Goal: Information Seeking & Learning: Learn about a topic

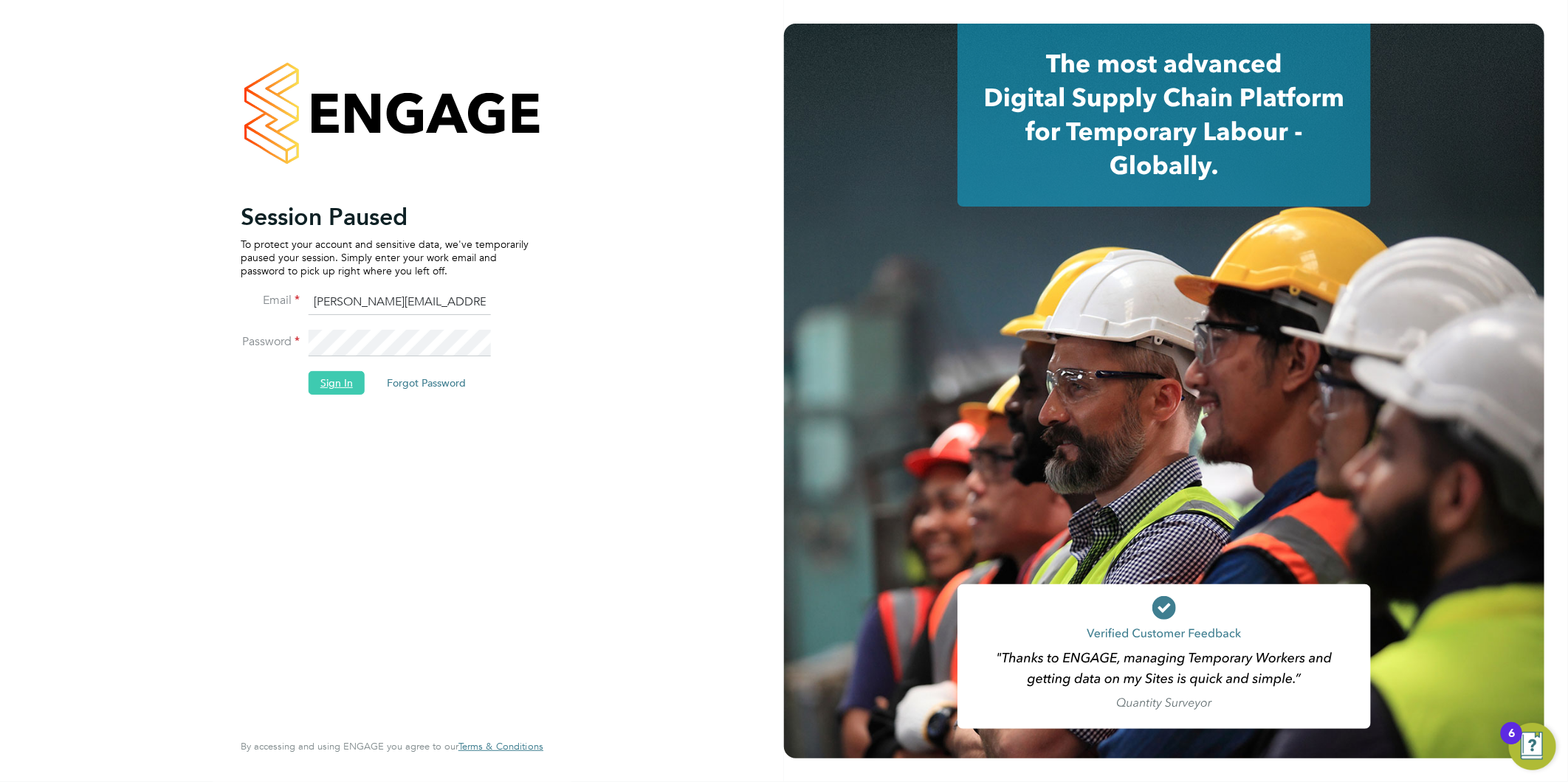
click at [344, 380] on button "Sign In" at bounding box center [336, 383] width 56 height 23
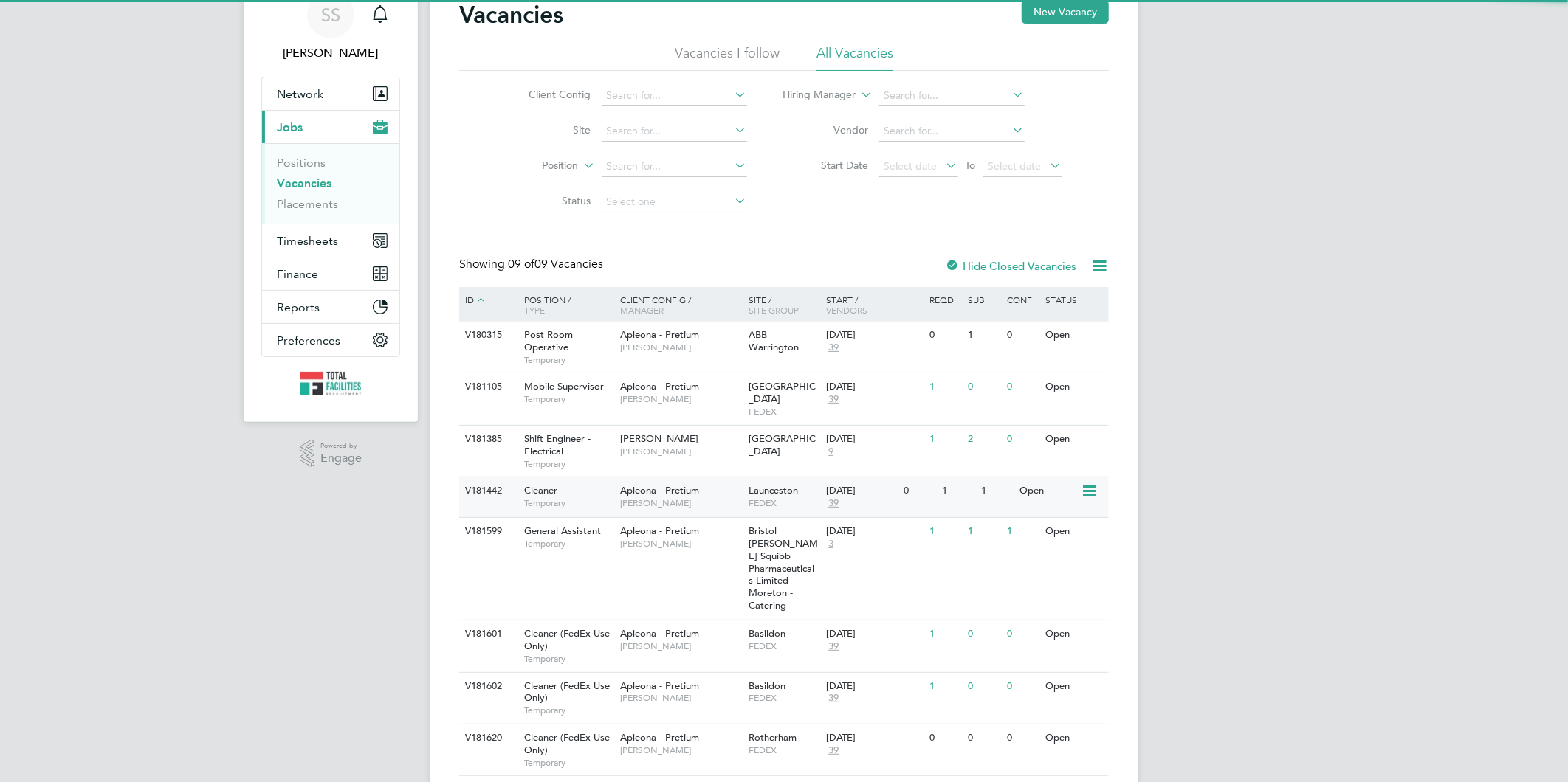
scroll to position [141, 0]
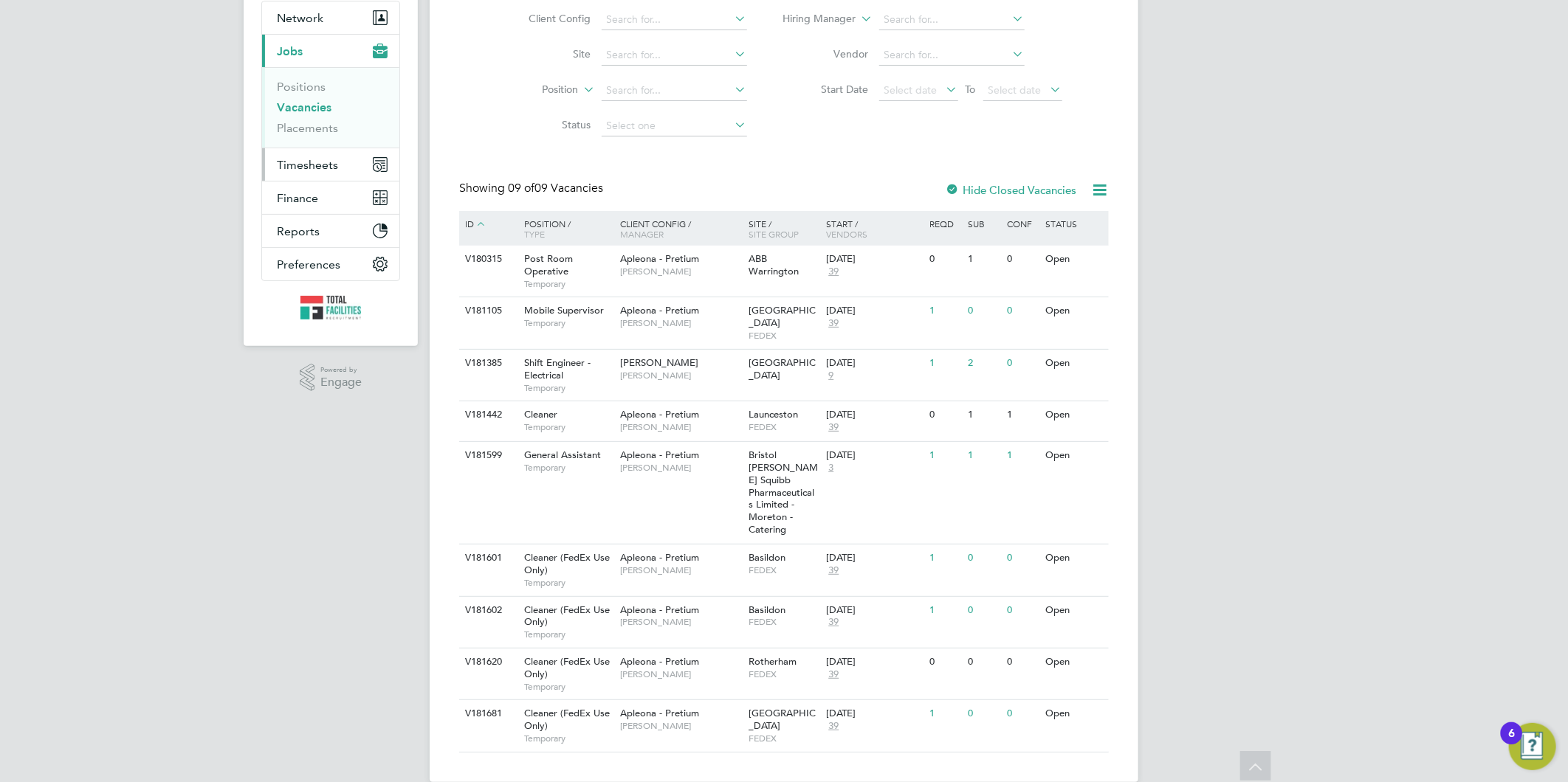
click at [306, 159] on span "Timesheets" at bounding box center [307, 165] width 62 height 14
click at [298, 162] on button "Finance" at bounding box center [330, 177] width 138 height 32
click at [298, 113] on span "Finance" at bounding box center [297, 117] width 41 height 14
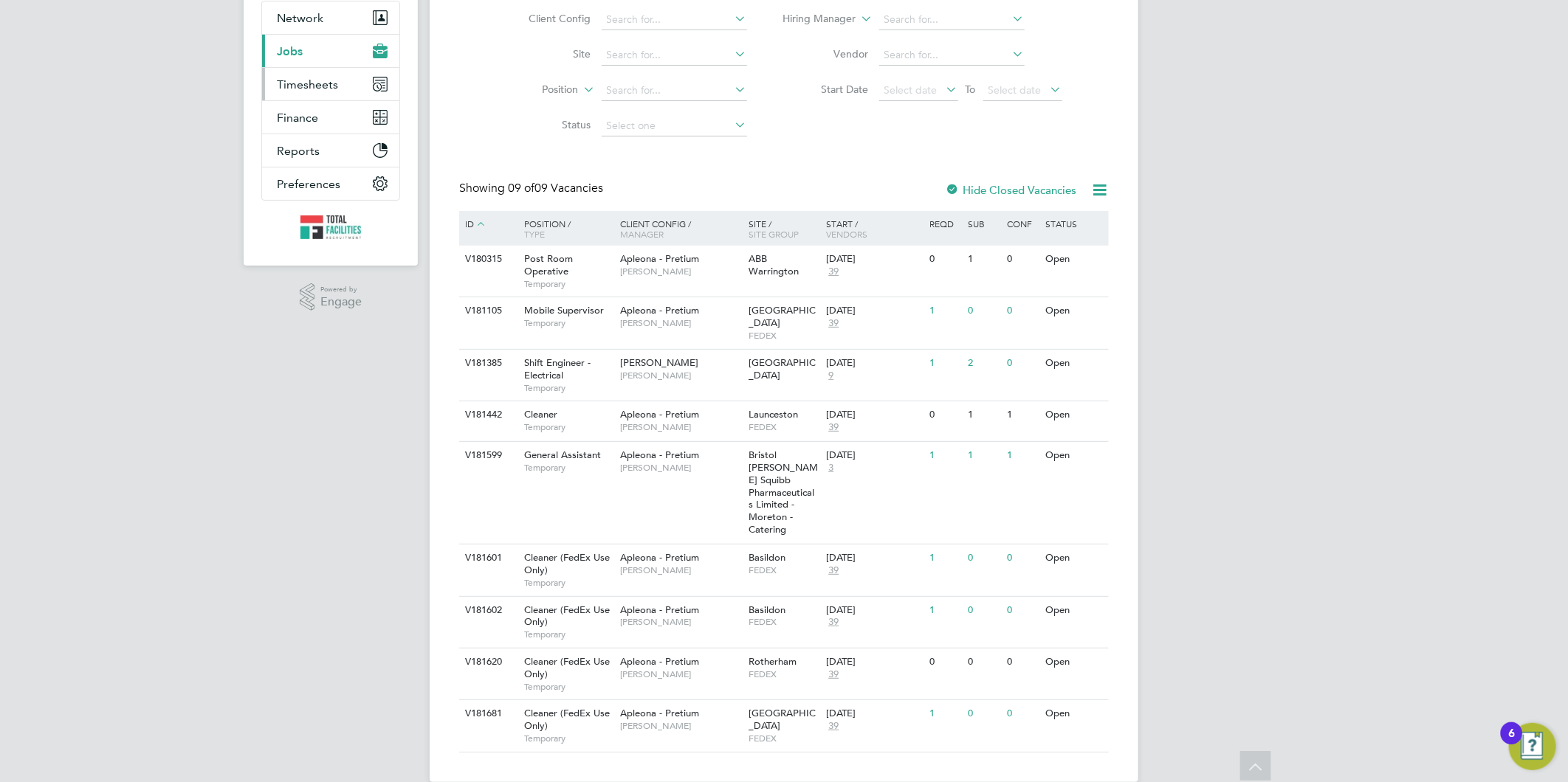
click at [275, 74] on button "Timesheets" at bounding box center [330, 84] width 138 height 32
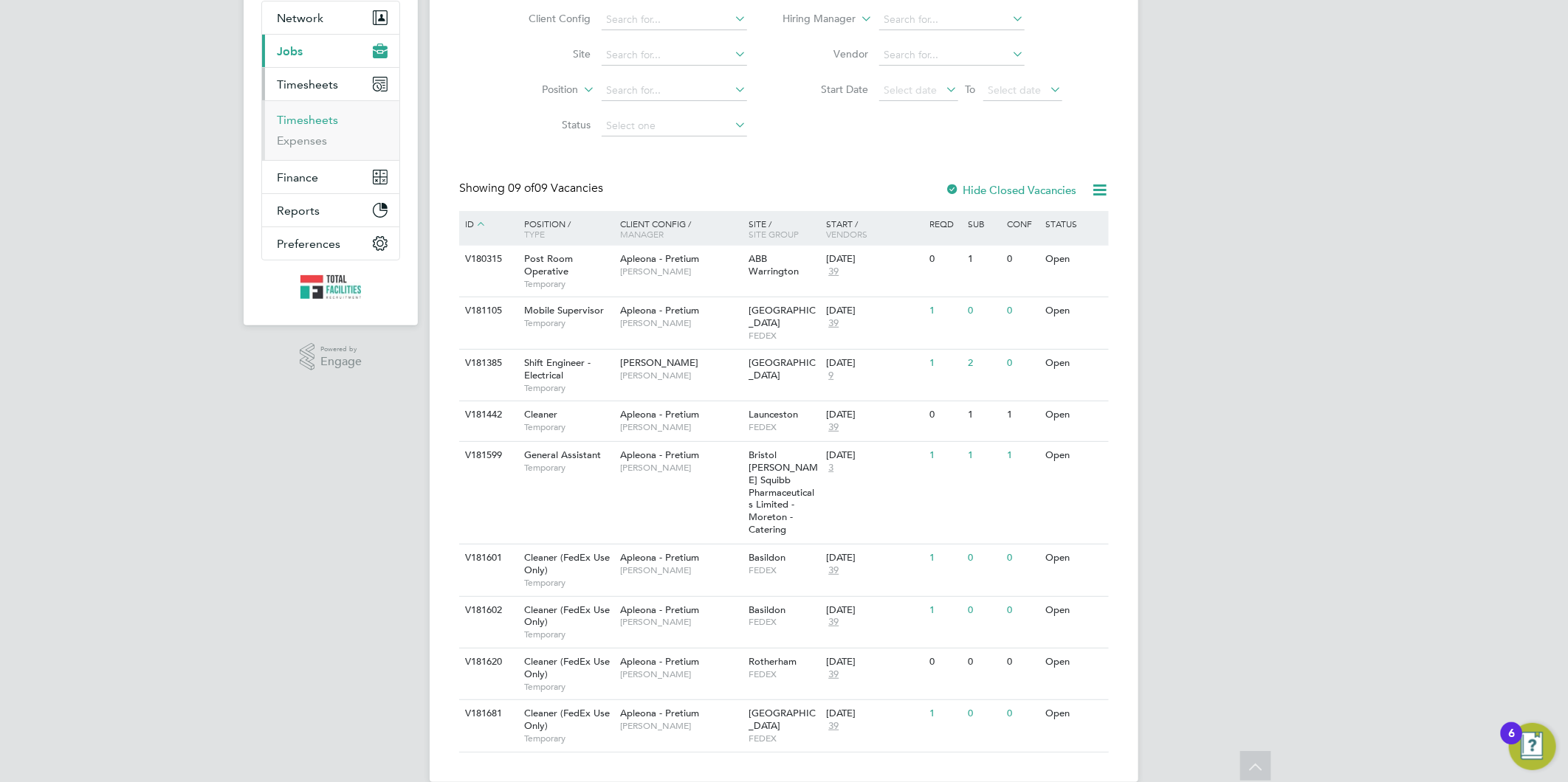
click at [308, 113] on link "Timesheets" at bounding box center [307, 120] width 62 height 14
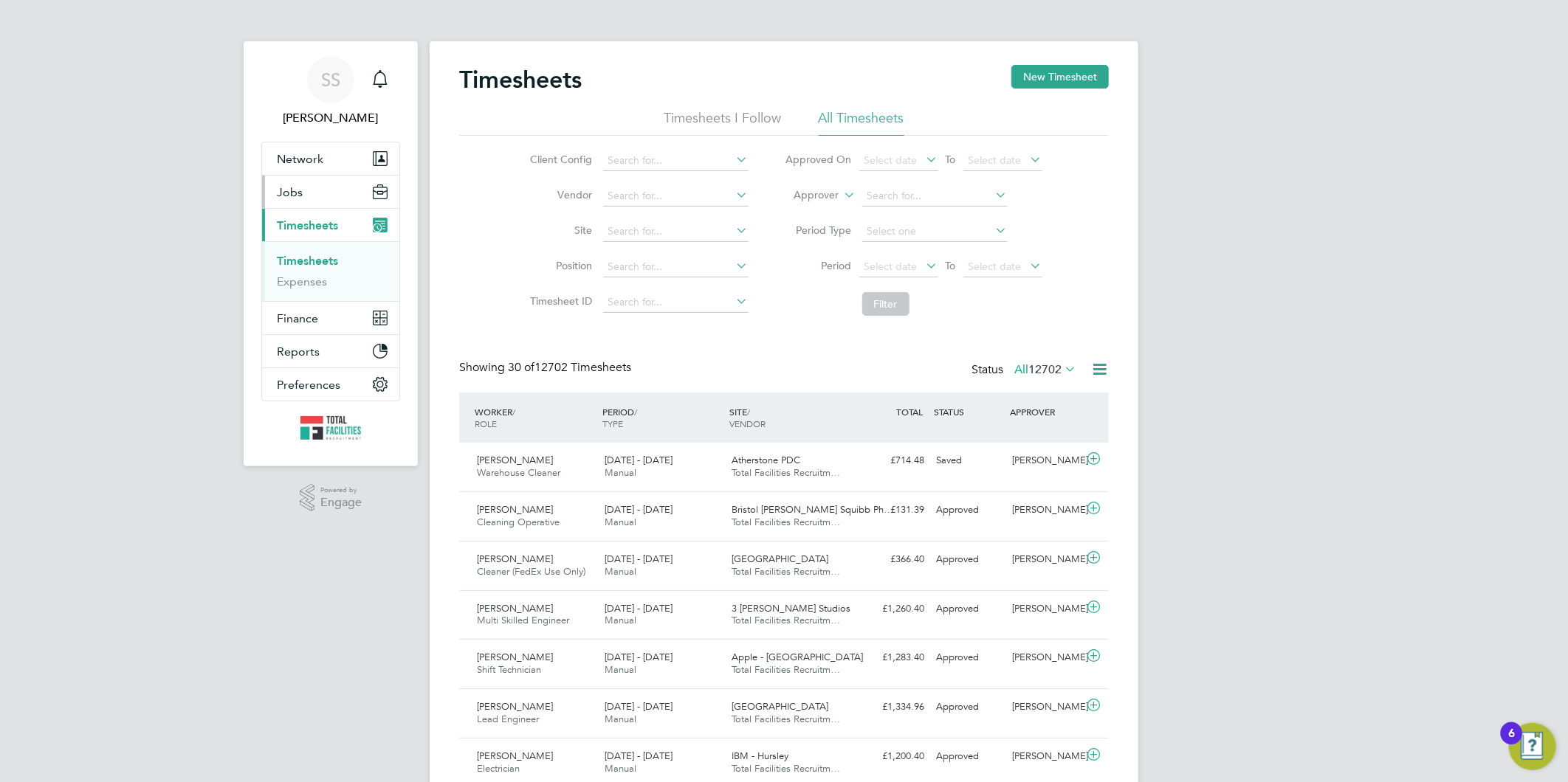
click at [273, 196] on button "Jobs" at bounding box center [330, 191] width 138 height 32
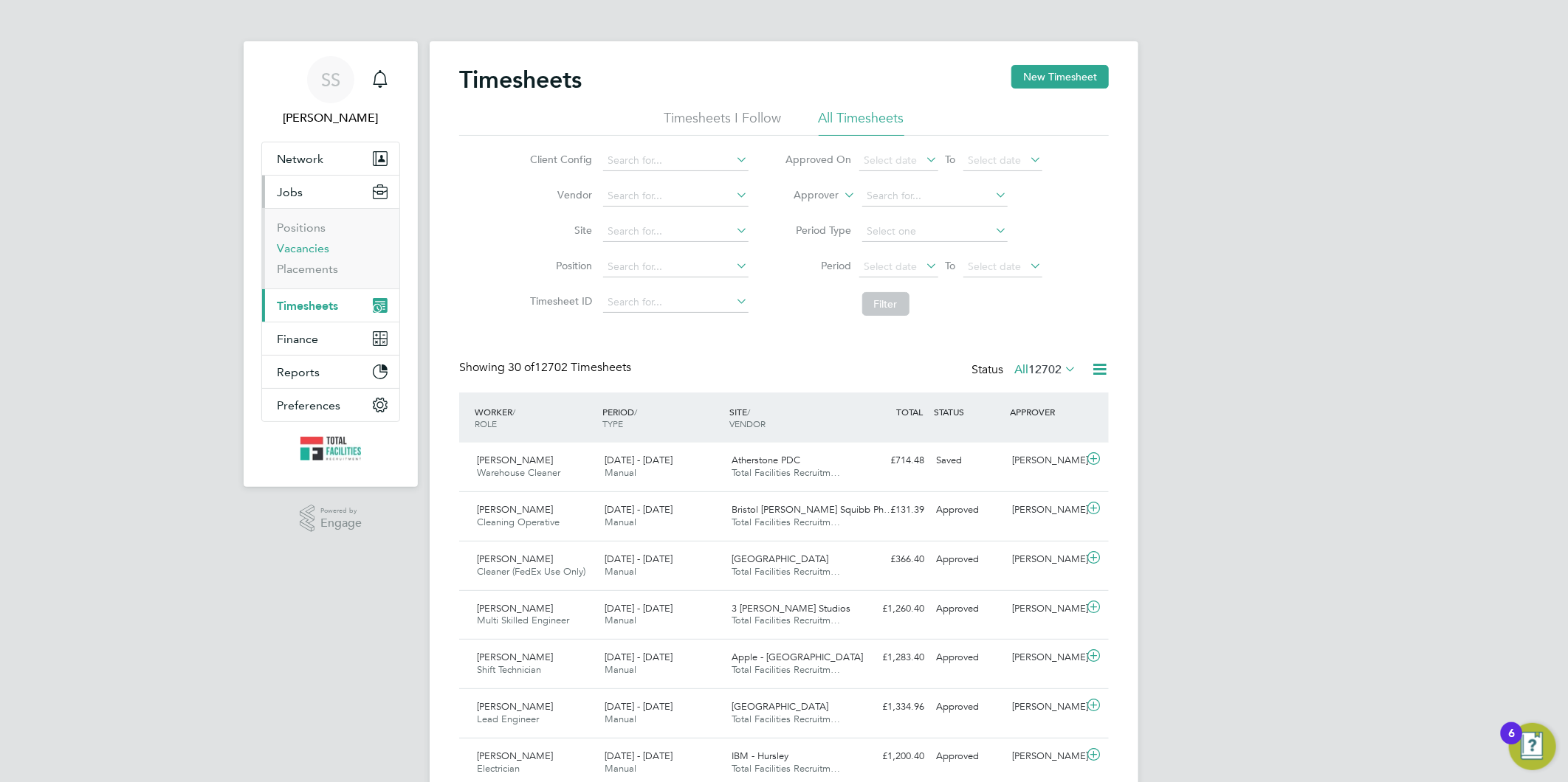
click at [301, 245] on link "Vacancies" at bounding box center [303, 248] width 53 height 14
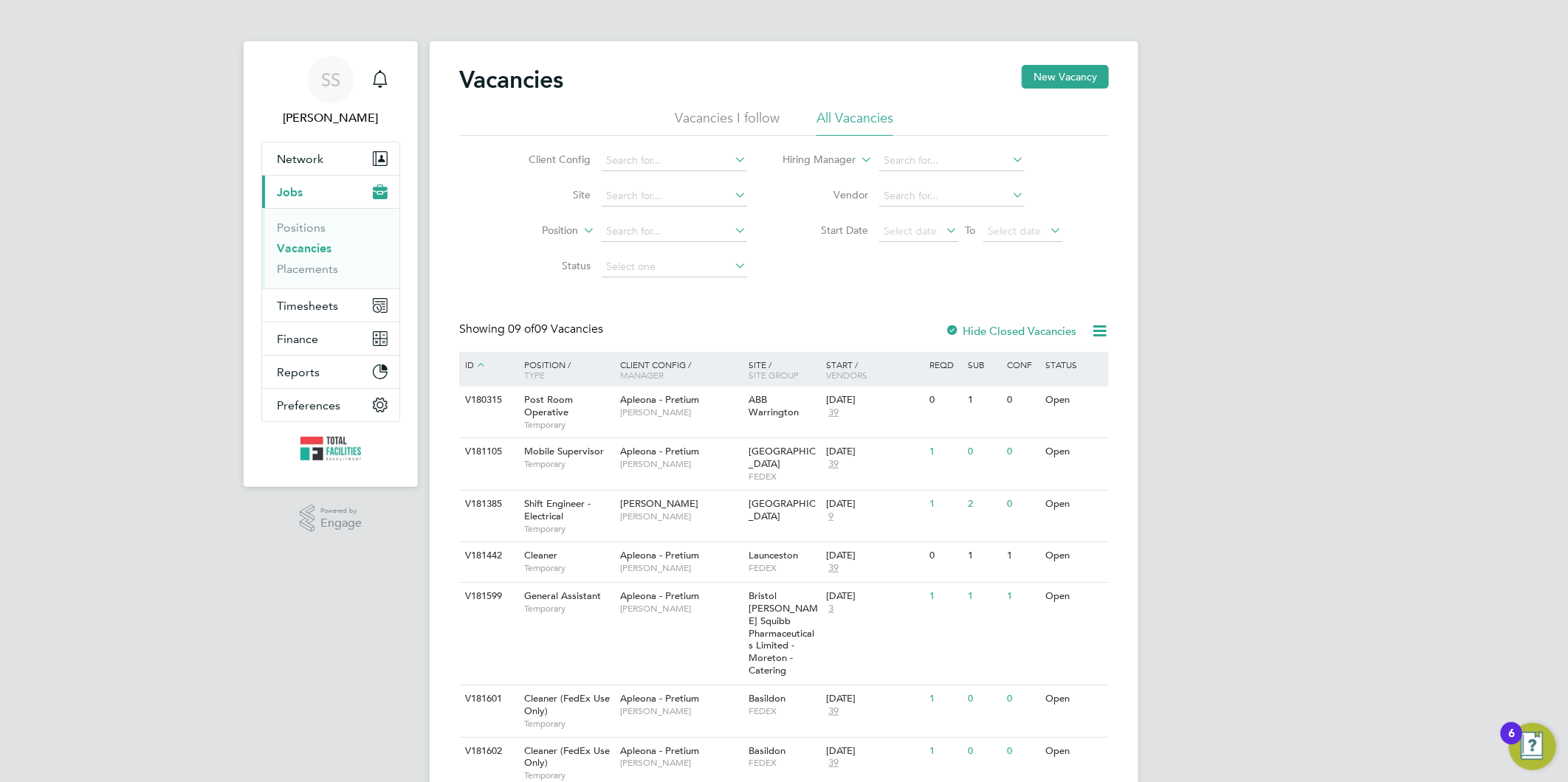
scroll to position [82, 0]
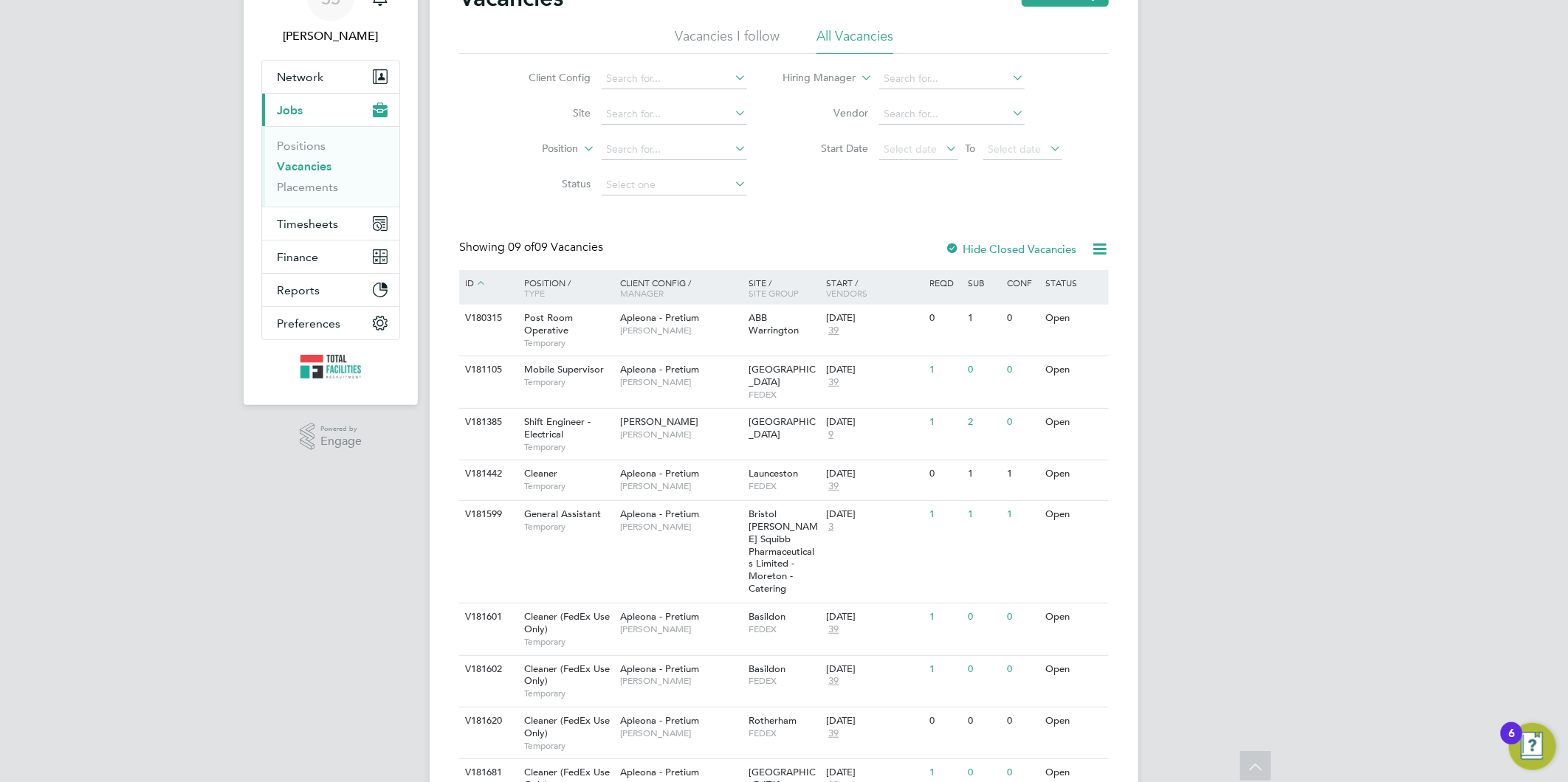
click at [303, 168] on link "Vacancies" at bounding box center [304, 166] width 55 height 14
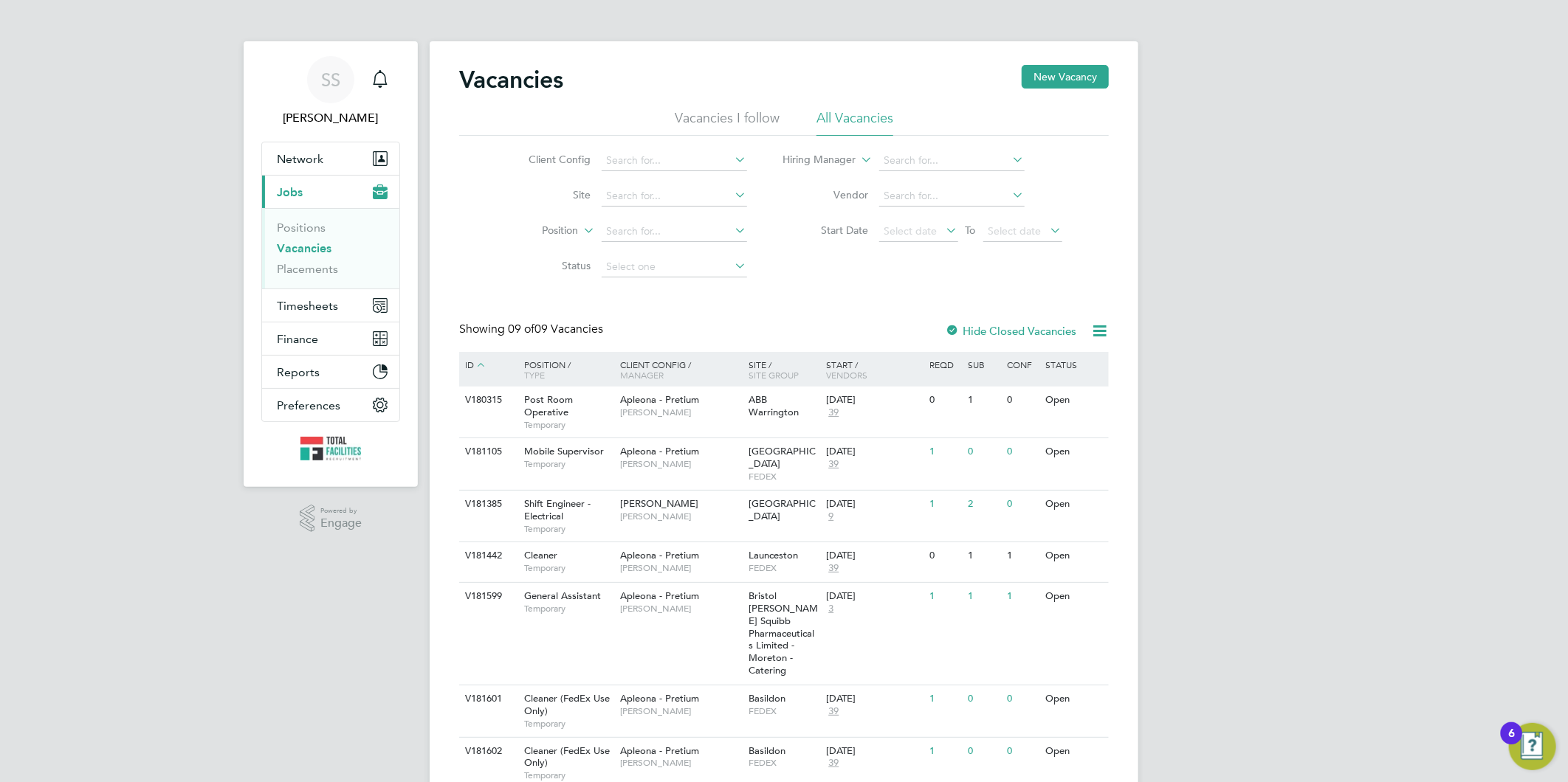
click at [308, 244] on link "Vacancies" at bounding box center [304, 248] width 55 height 14
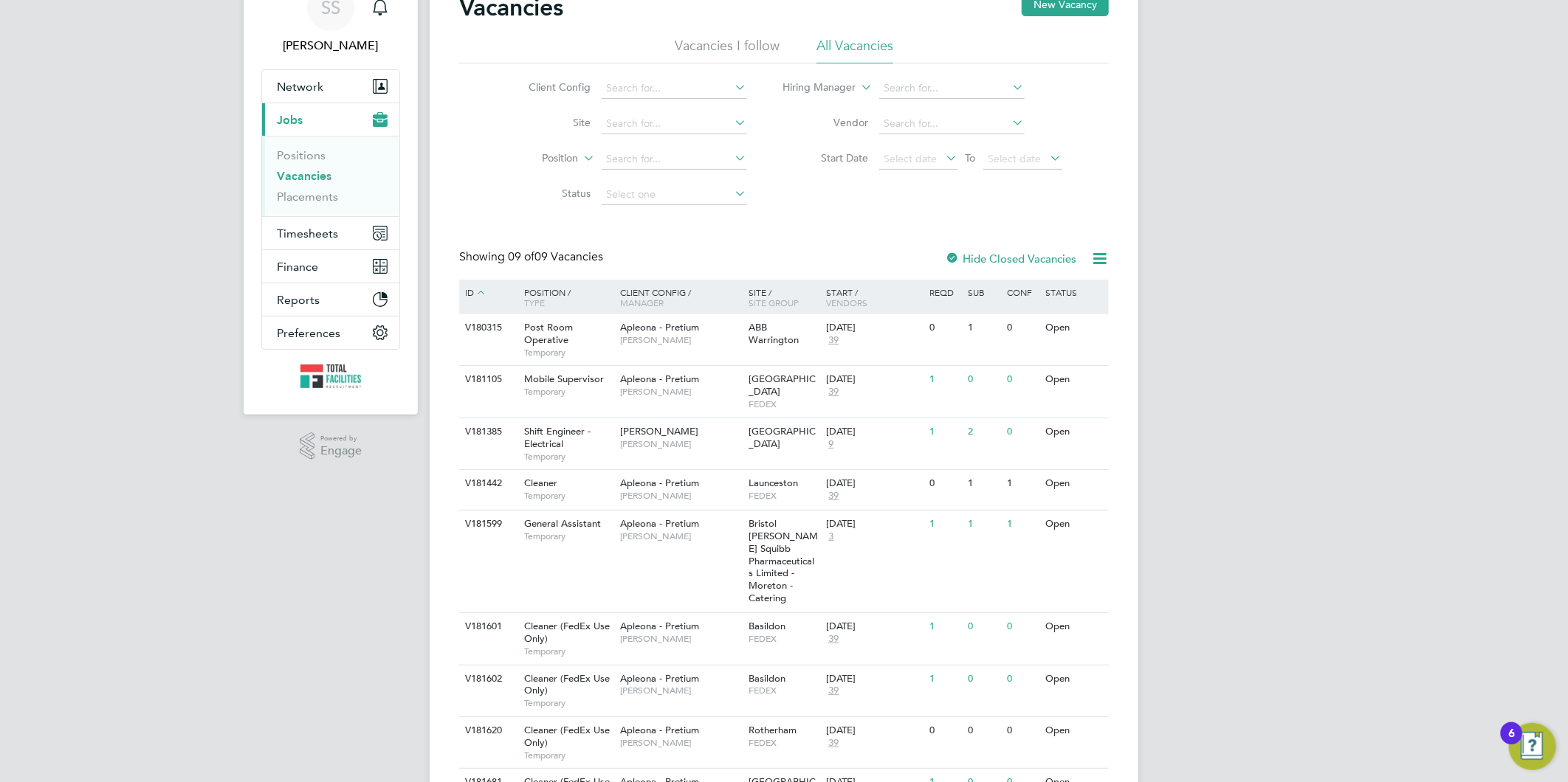
scroll to position [141, 0]
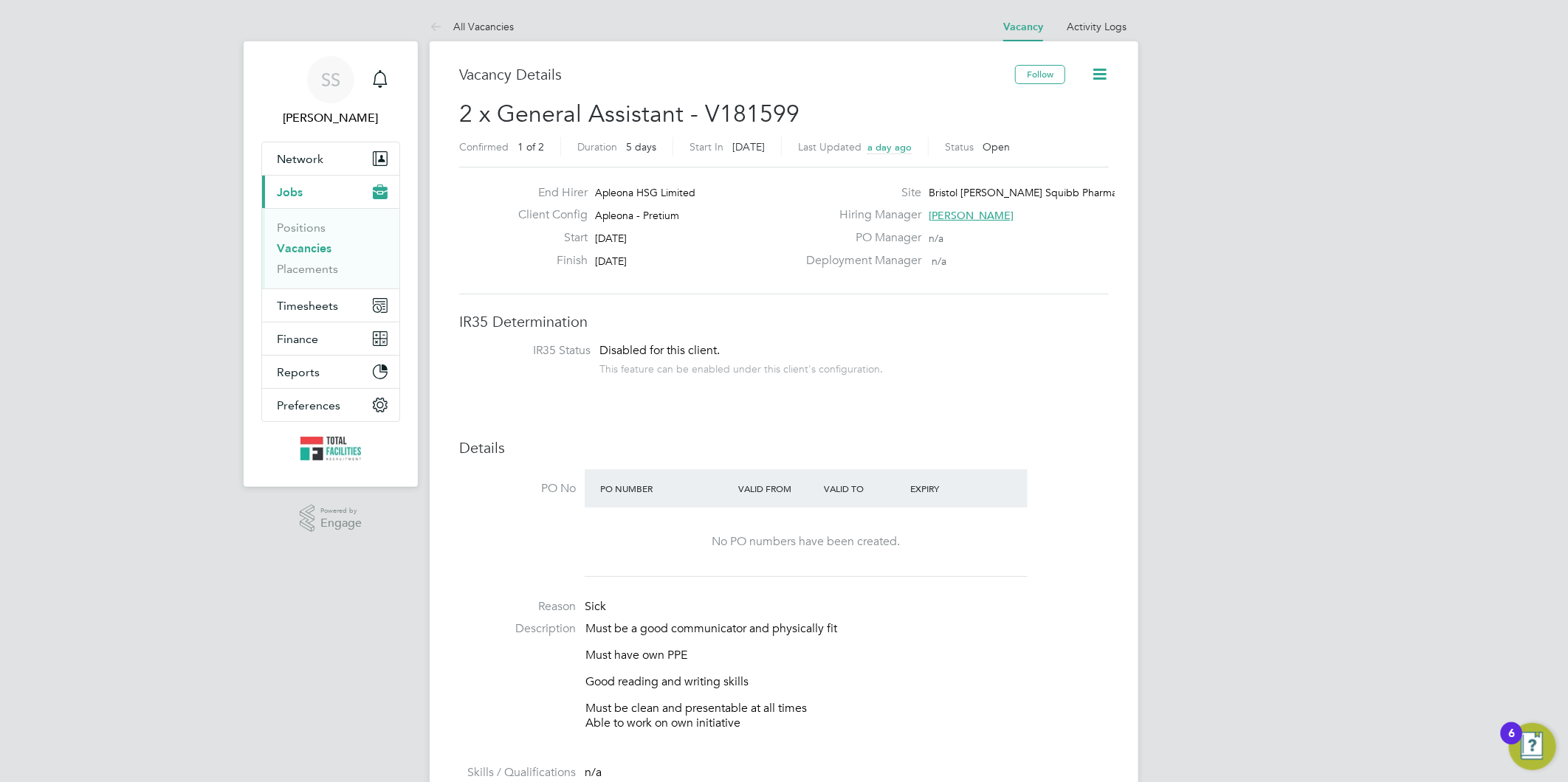
click at [292, 252] on link "Vacancies" at bounding box center [304, 248] width 55 height 14
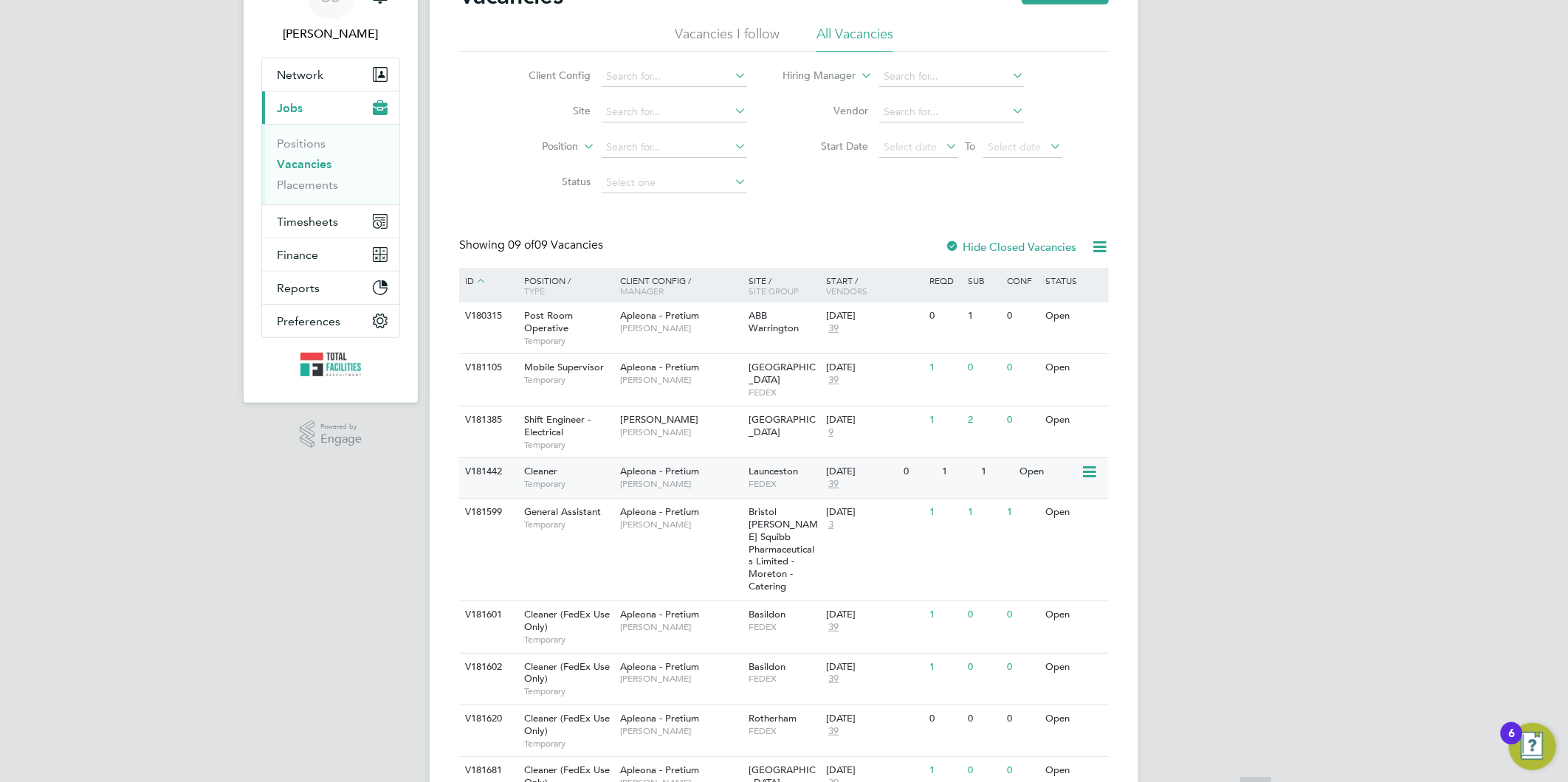
scroll to position [141, 0]
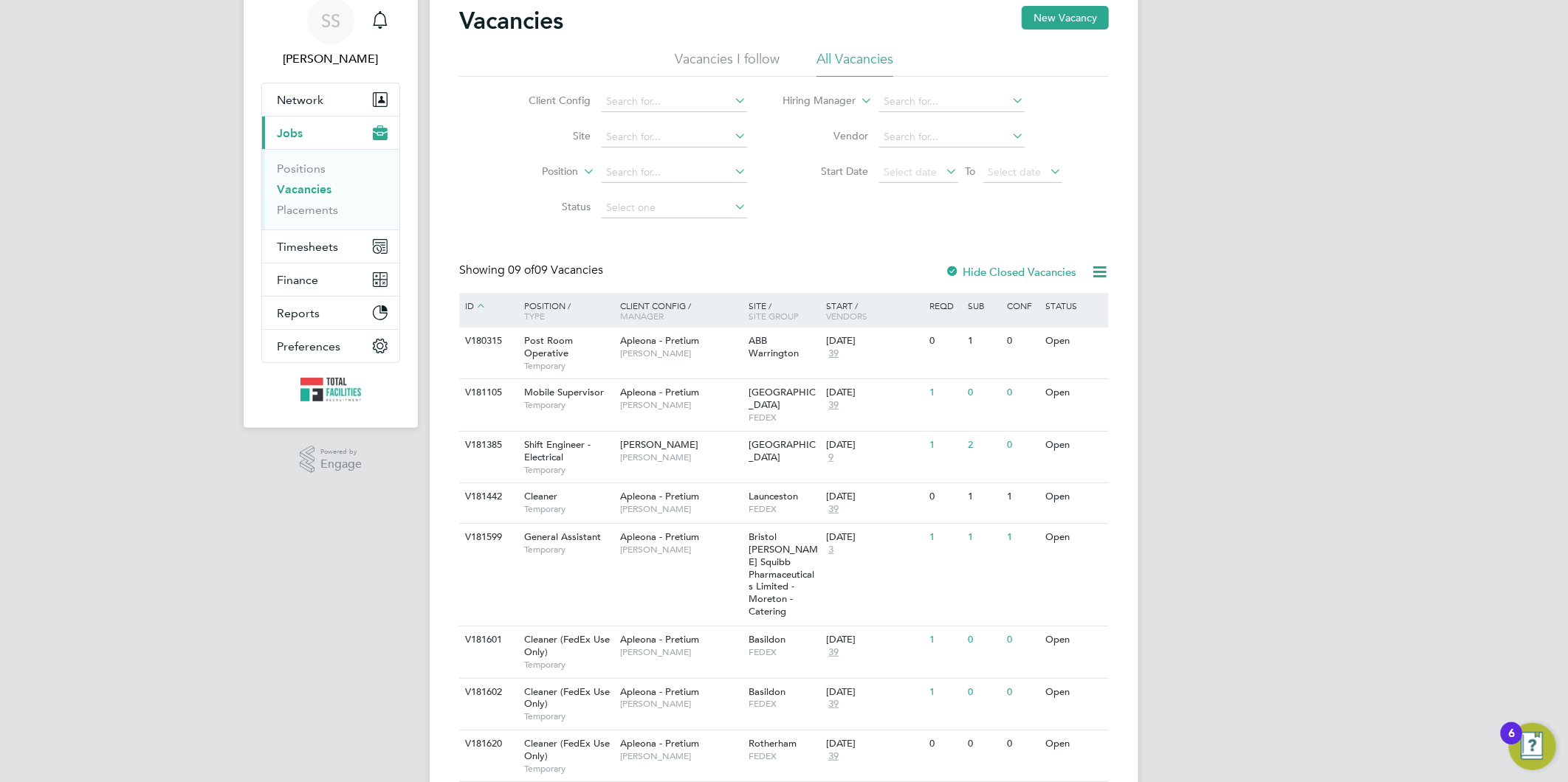
click at [292, 192] on link "Vacancies" at bounding box center [304, 189] width 55 height 14
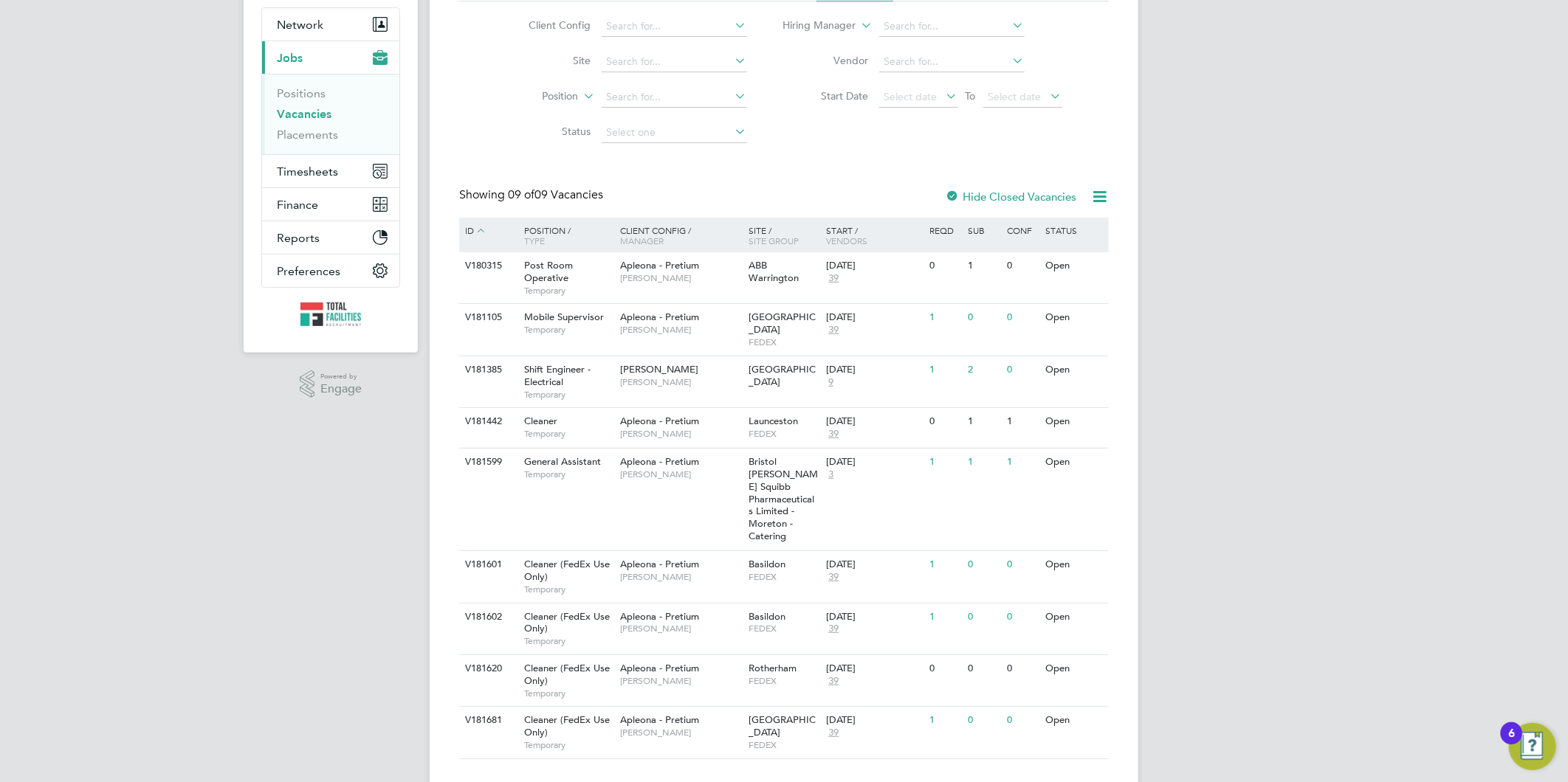
scroll to position [141, 0]
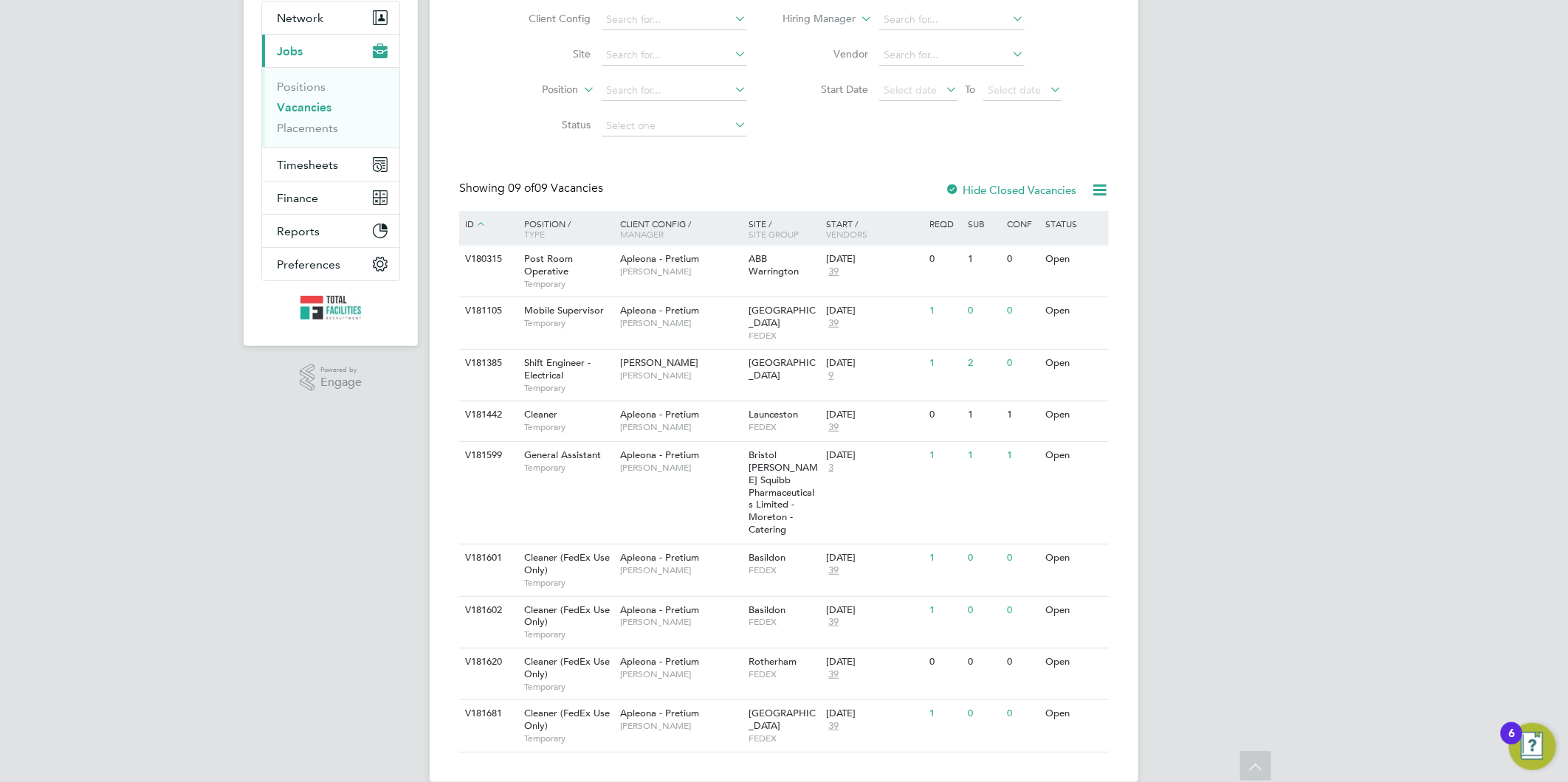
click at [1248, 756] on icon at bounding box center [1256, 768] width 25 height 34
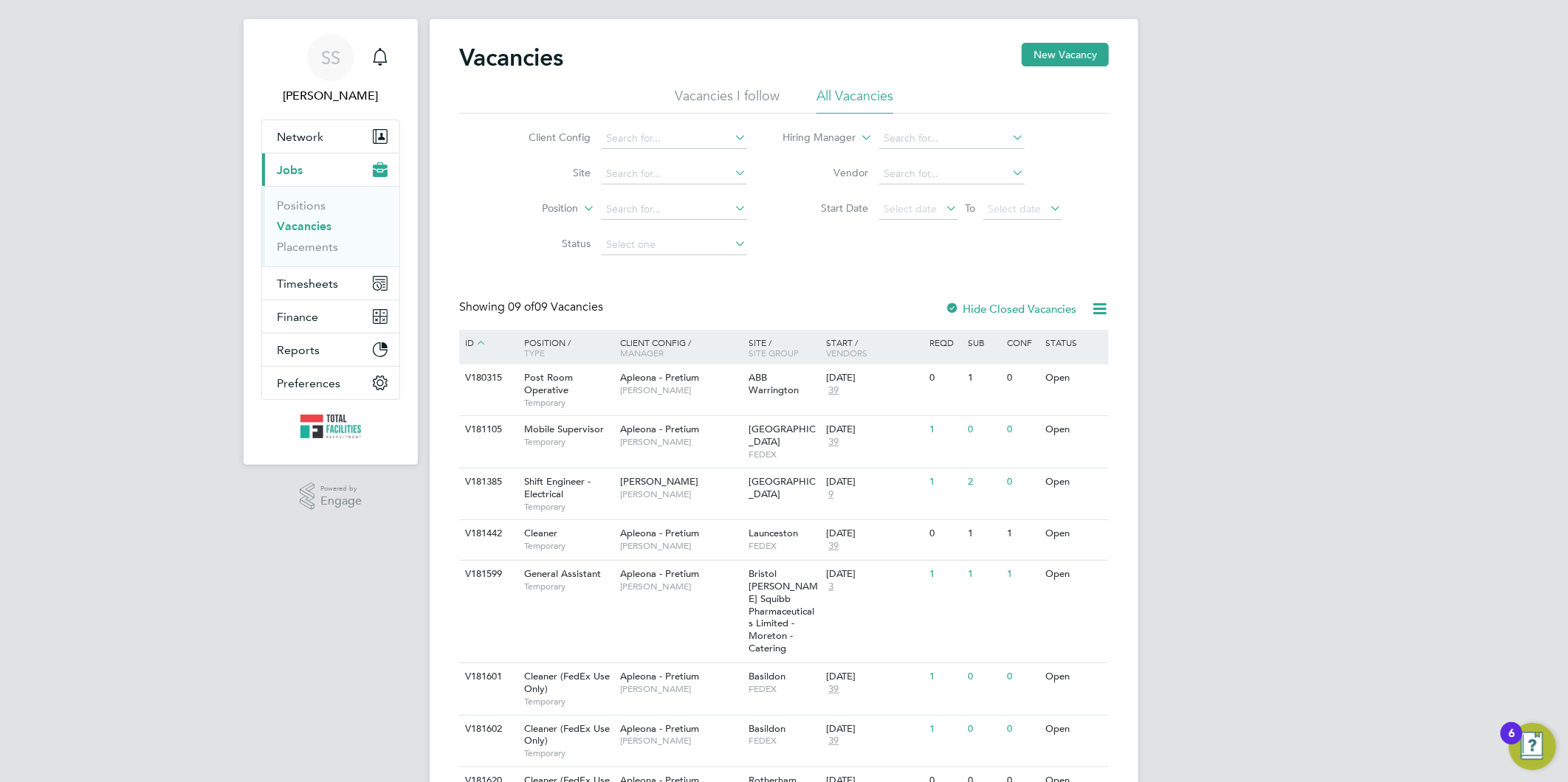
scroll to position [0, 0]
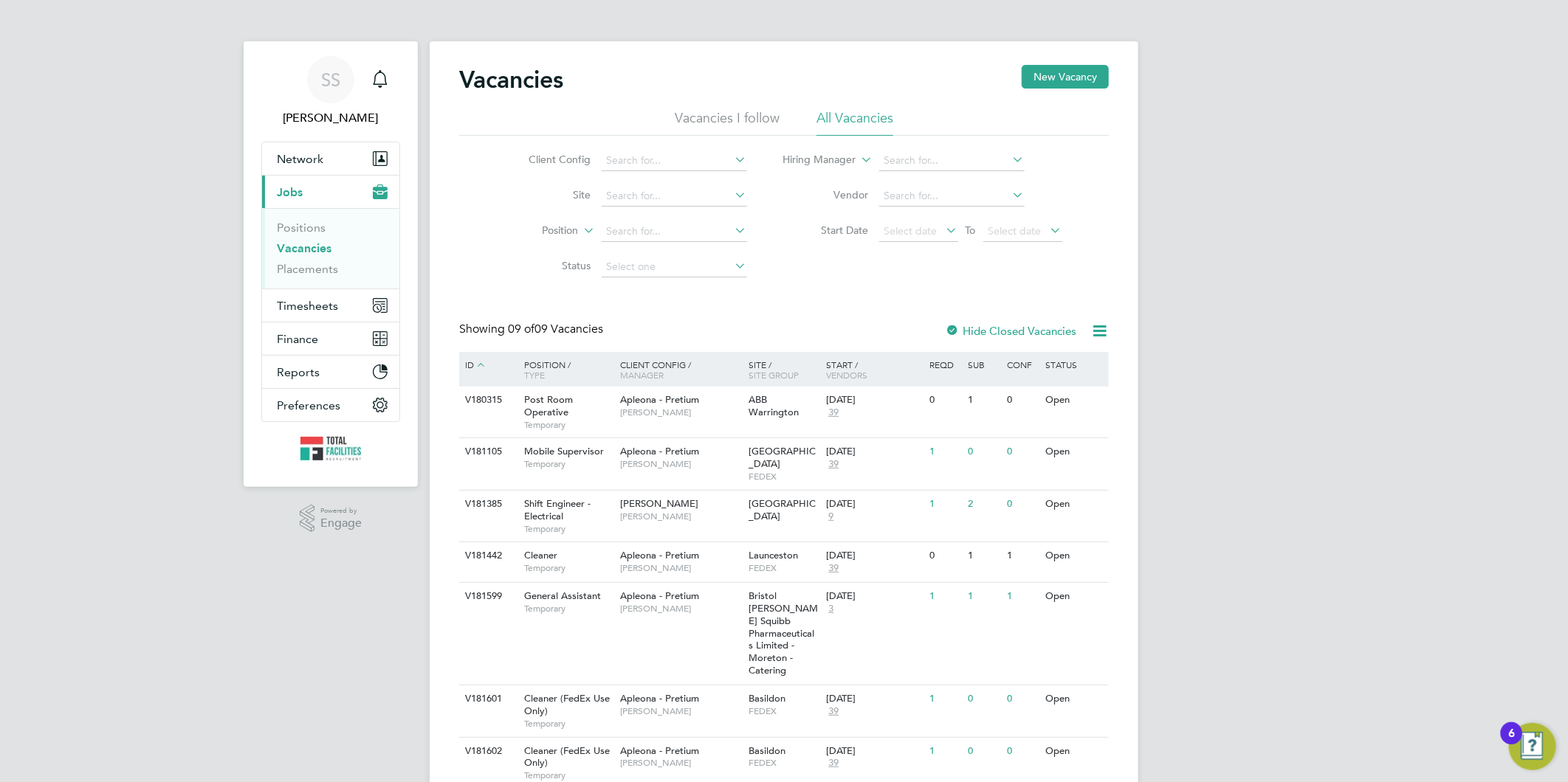
click at [292, 242] on link "Vacancies" at bounding box center [304, 248] width 55 height 14
click at [310, 250] on link "Vacancies" at bounding box center [304, 248] width 55 height 14
drag, startPoint x: 1118, startPoint y: 326, endPoint x: 767, endPoint y: 249, distance: 359.3
click at [767, 249] on div "Vacancies New Vacancy Vacancies I follow All Vacancies Client Config Site Posit…" at bounding box center [784, 481] width 709 height 882
click at [487, 145] on div "Client Config Site Position Status Hiring Manager Vendor Start Date Select date…" at bounding box center [783, 210] width 649 height 149
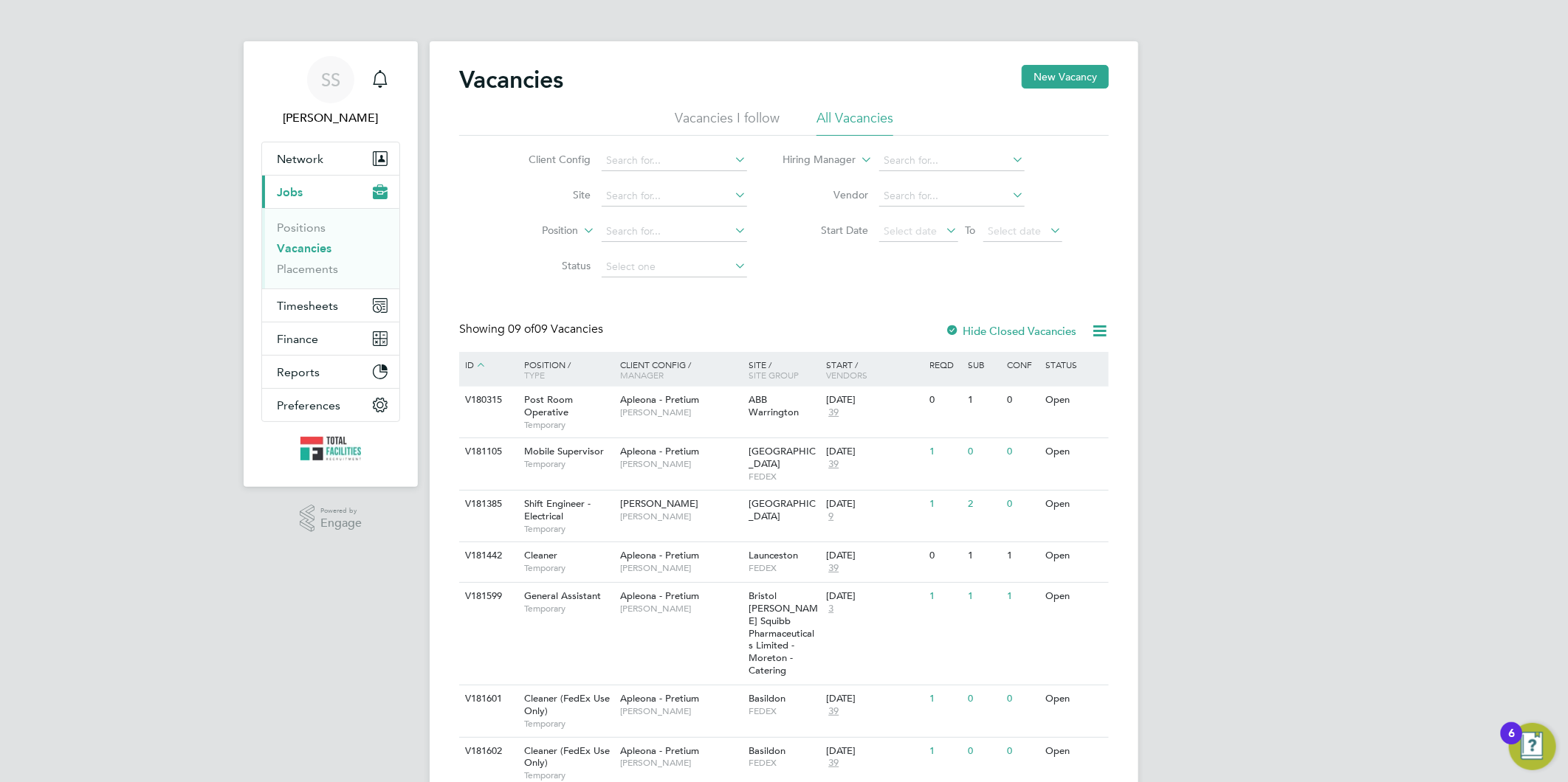
drag, startPoint x: 513, startPoint y: 152, endPoint x: 991, endPoint y: 260, distance: 490.0
click at [991, 260] on div "Client Config Site Position Status Hiring Manager Vendor Start Date Select date…" at bounding box center [783, 210] width 649 height 149
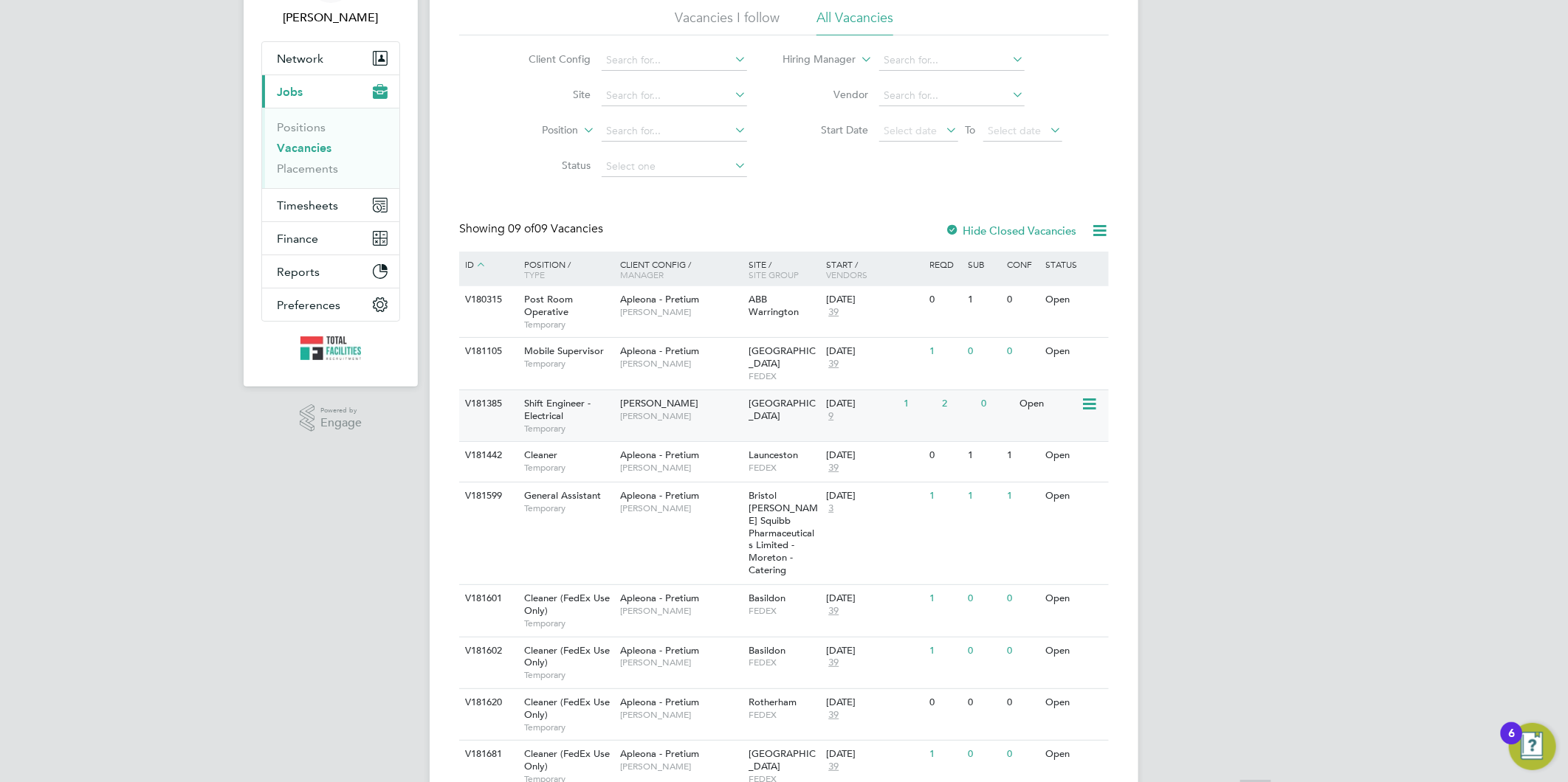
scroll to position [141, 0]
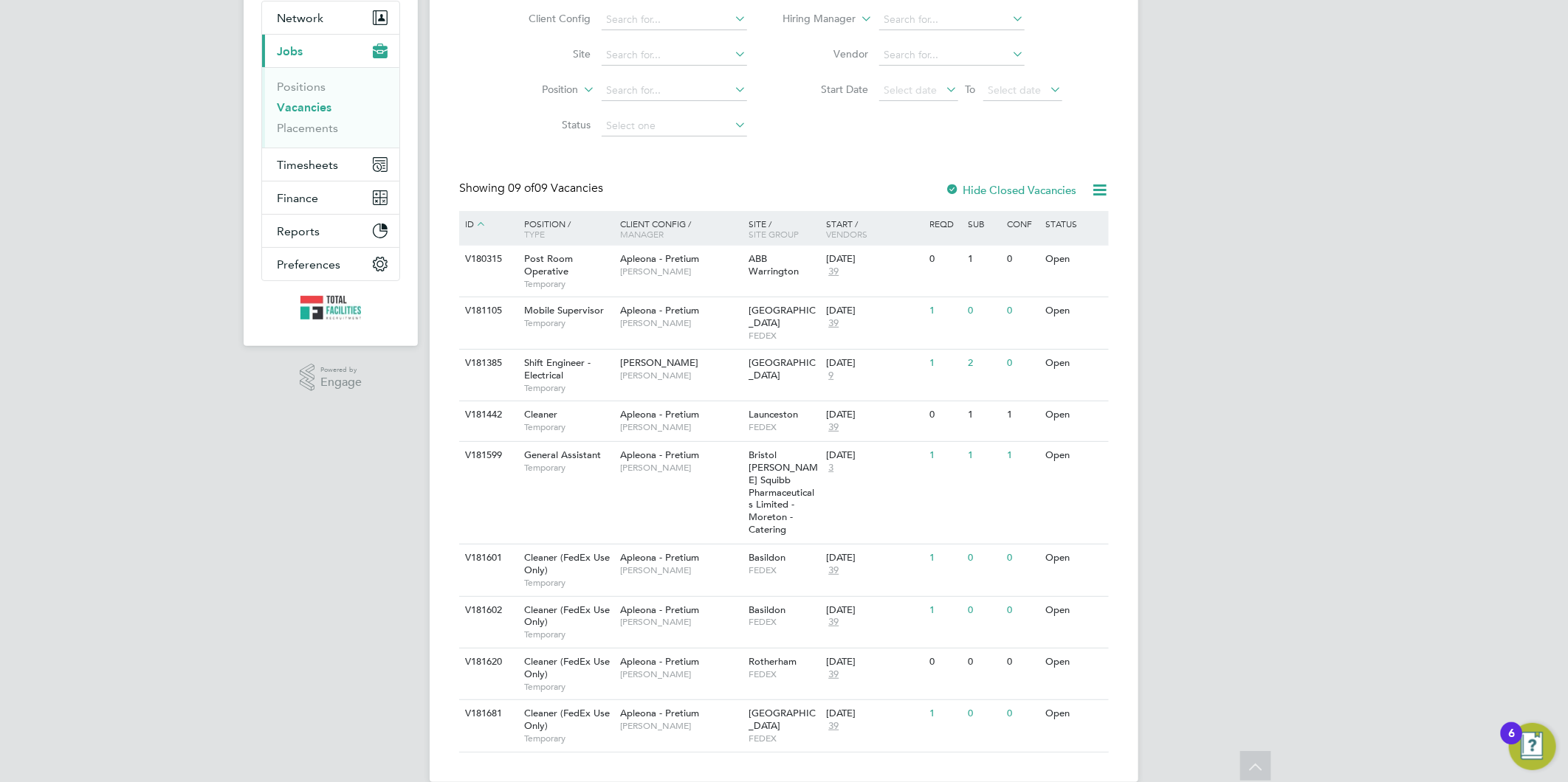
click at [305, 96] on li "Positions" at bounding box center [331, 90] width 110 height 21
click at [307, 105] on link "Vacancies" at bounding box center [304, 107] width 55 height 14
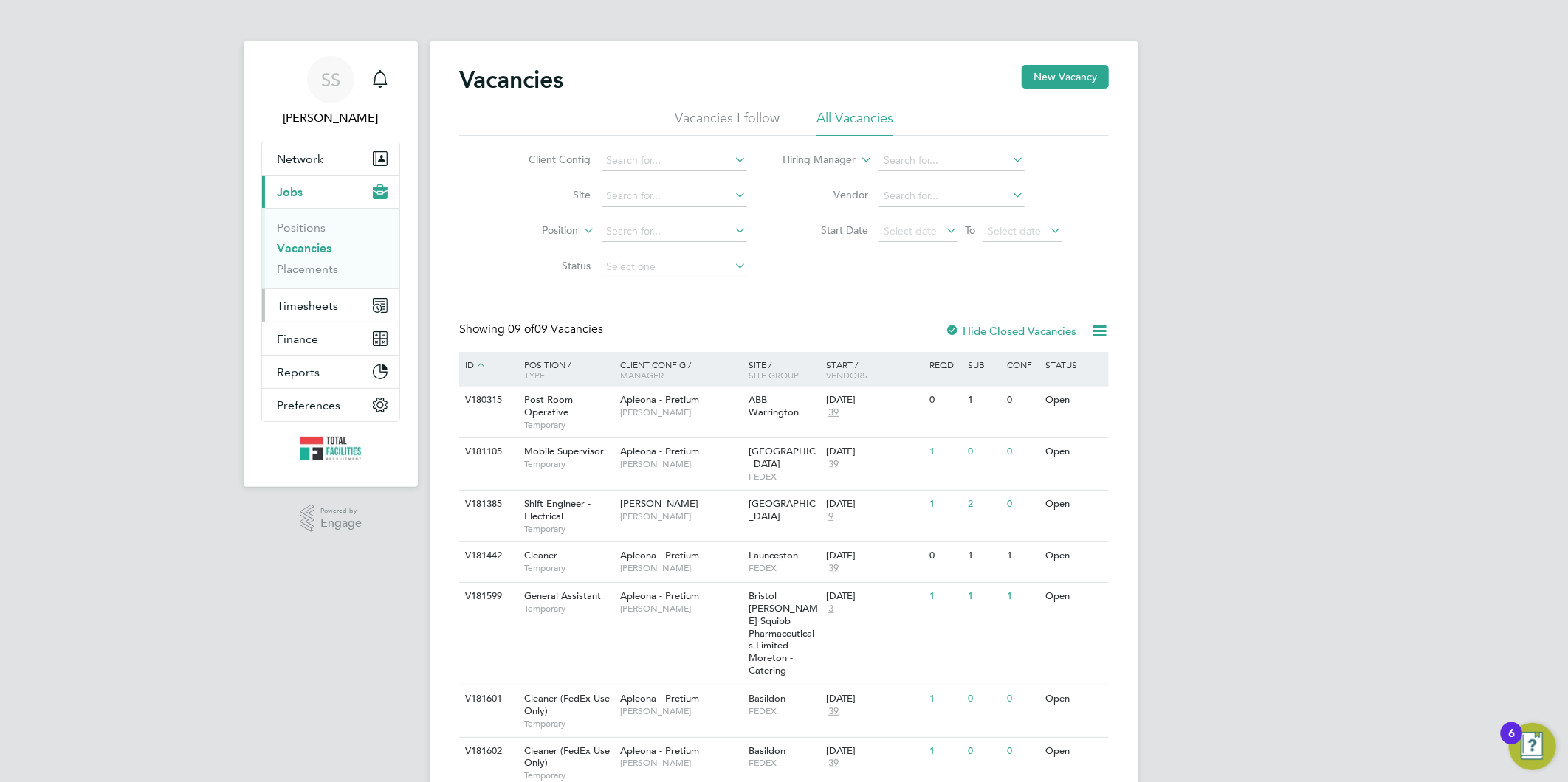
click at [291, 300] on span "Timesheets" at bounding box center [307, 306] width 62 height 14
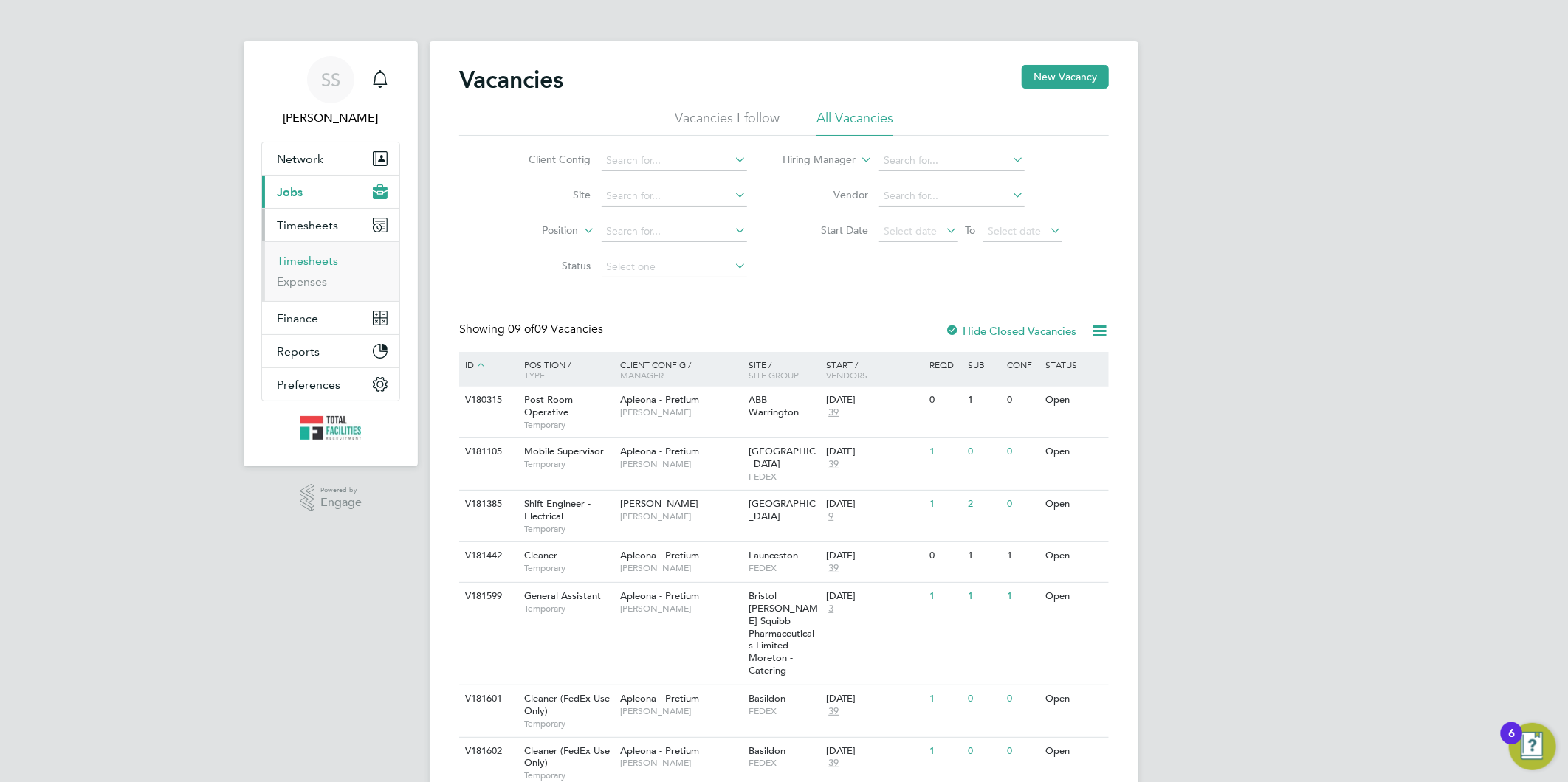
click at [304, 259] on link "Timesheets" at bounding box center [307, 261] width 62 height 14
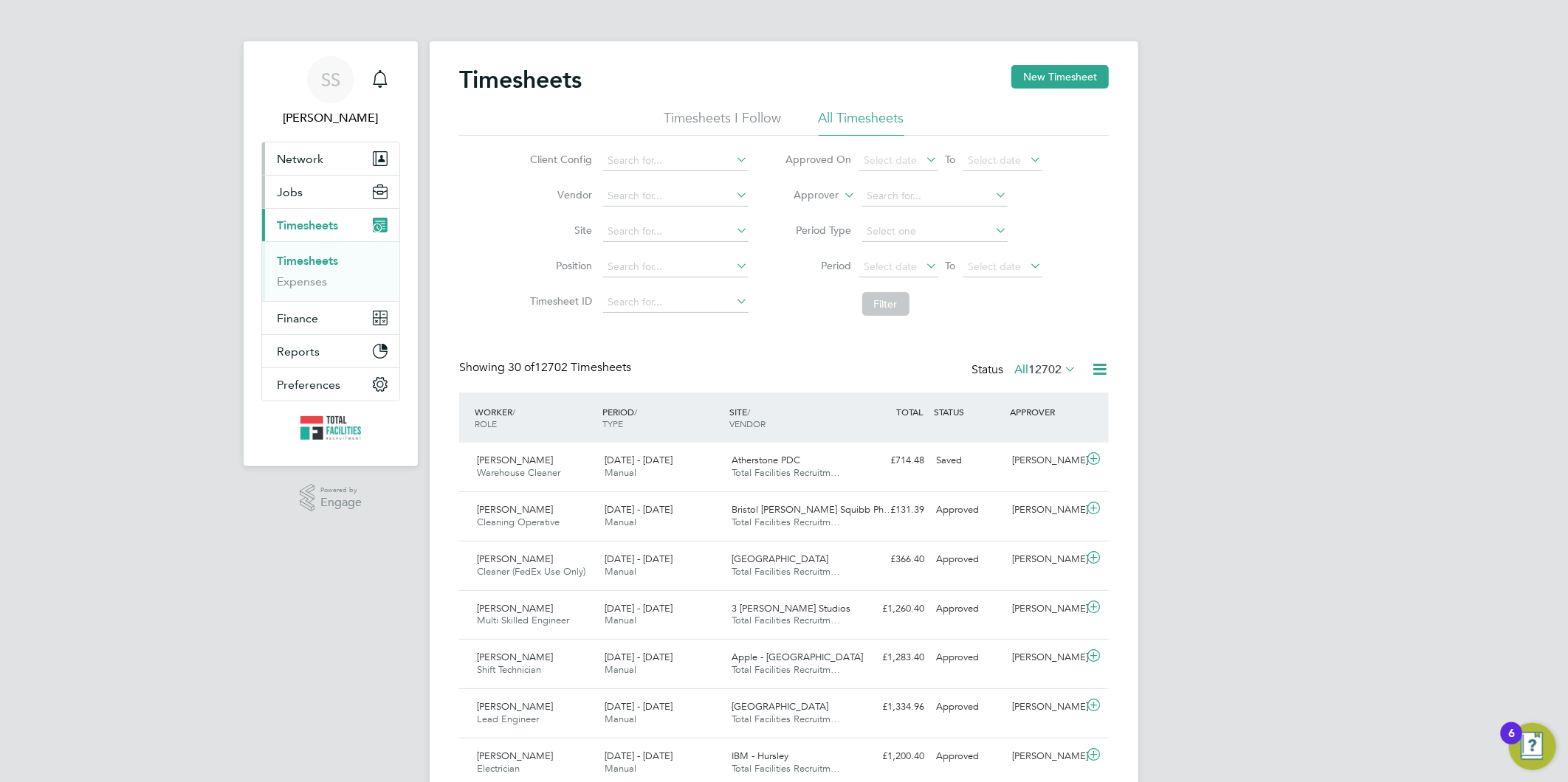
drag, startPoint x: 306, startPoint y: 185, endPoint x: 293, endPoint y: 172, distance: 18.4
click at [307, 186] on button "Jobs" at bounding box center [330, 191] width 138 height 32
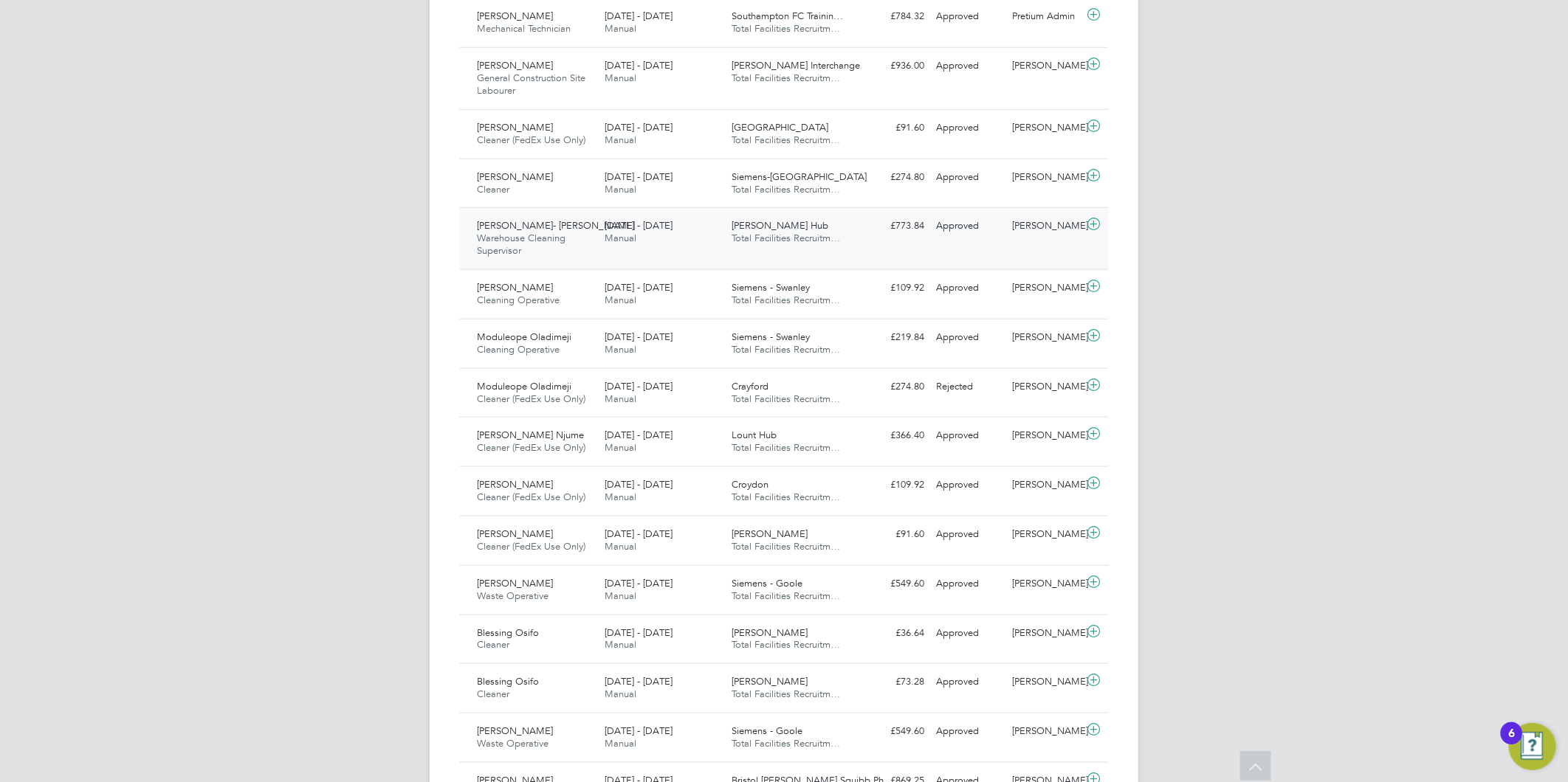
scroll to position [902, 0]
